Goal: Task Accomplishment & Management: Use online tool/utility

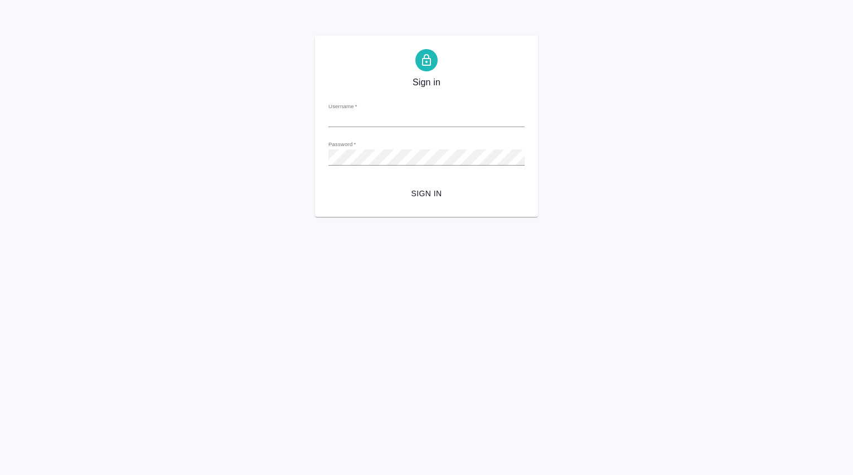
type input "[PERSON_NAME][EMAIL_ADDRESS][DOMAIN_NAME]"
click at [428, 191] on span "Sign in" at bounding box center [426, 194] width 178 height 14
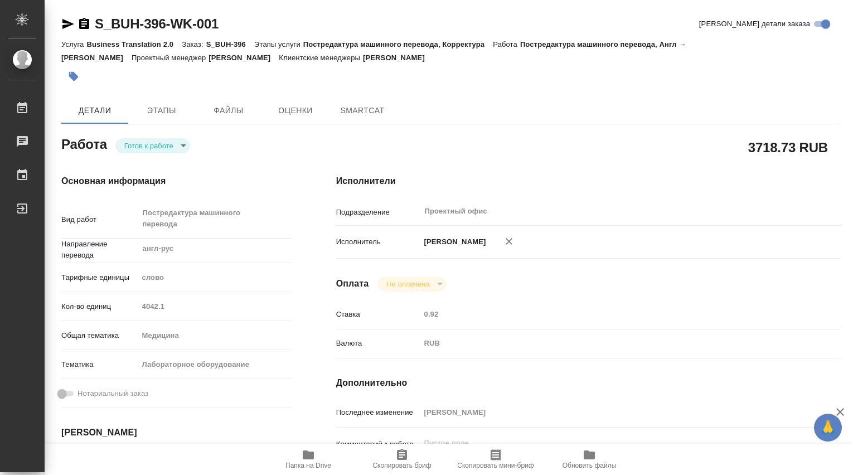
type textarea "x"
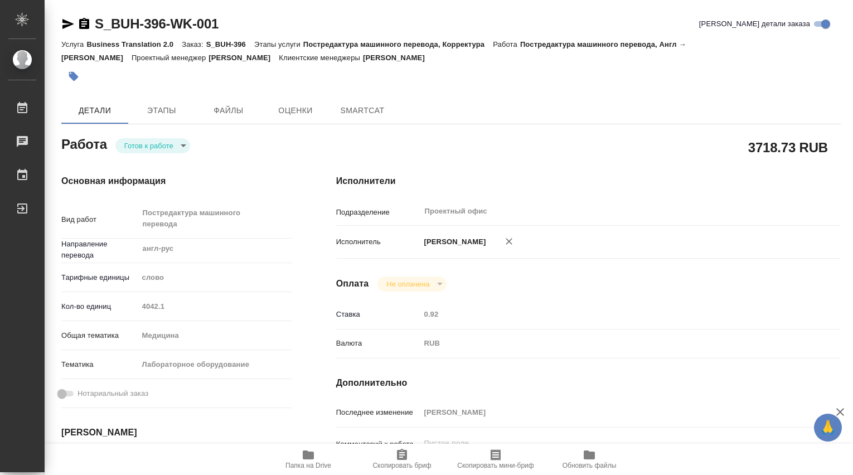
type textarea "x"
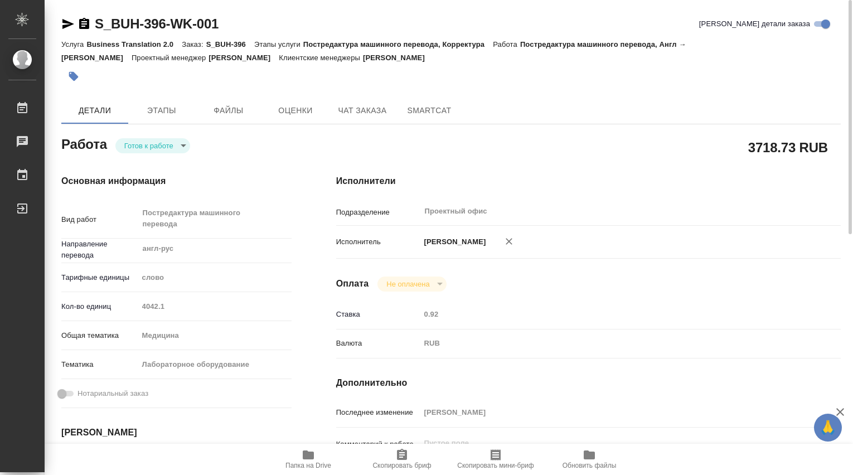
type textarea "x"
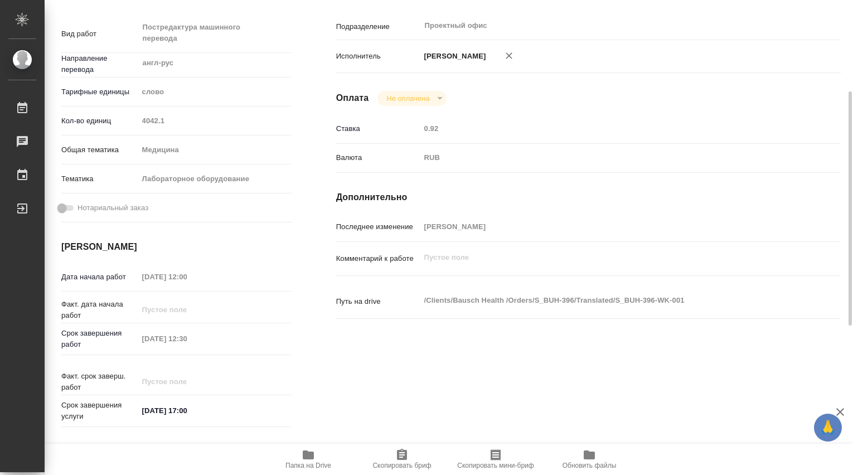
scroll to position [371, 0]
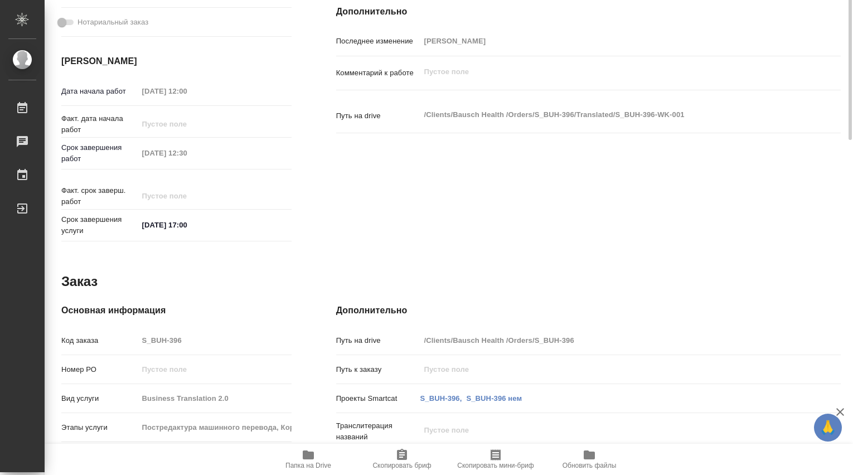
type textarea "x"
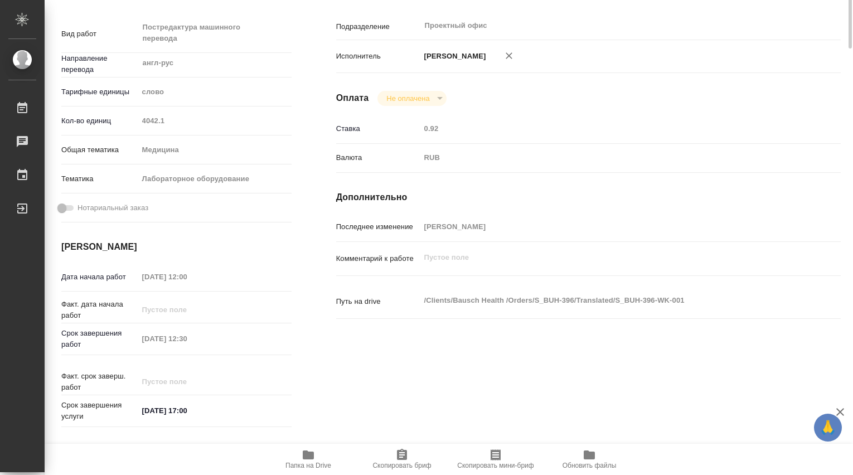
scroll to position [0, 0]
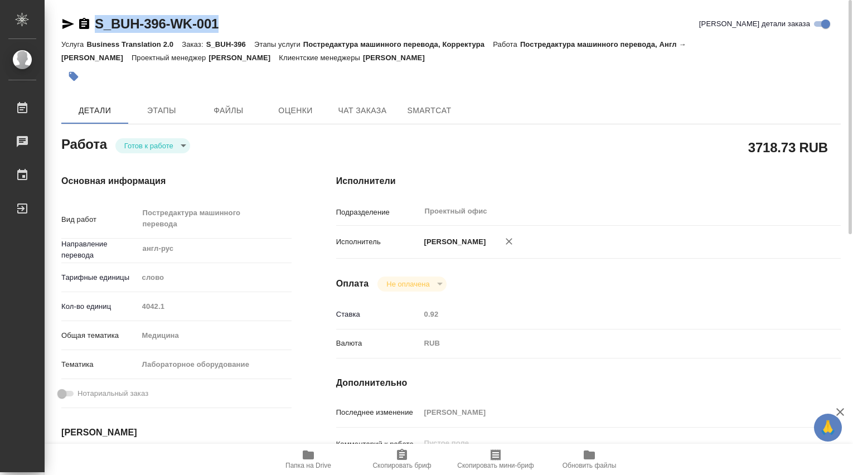
drag, startPoint x: 307, startPoint y: 18, endPoint x: 96, endPoint y: 23, distance: 211.3
click at [96, 23] on div "S_BUH-396-WK-001 Кратко детали заказа" at bounding box center [450, 24] width 779 height 18
copy link "S_BUH-396-WK-001"
